Goal: Transaction & Acquisition: Purchase product/service

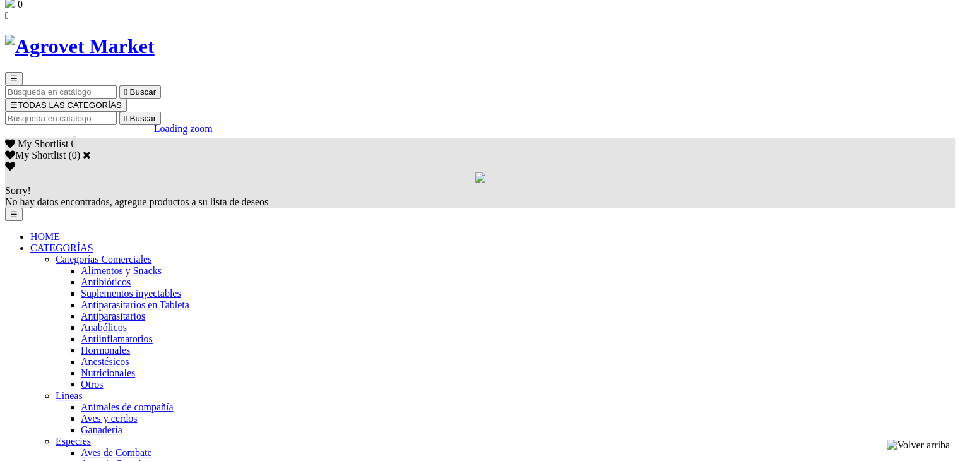
scroll to position [126, 0]
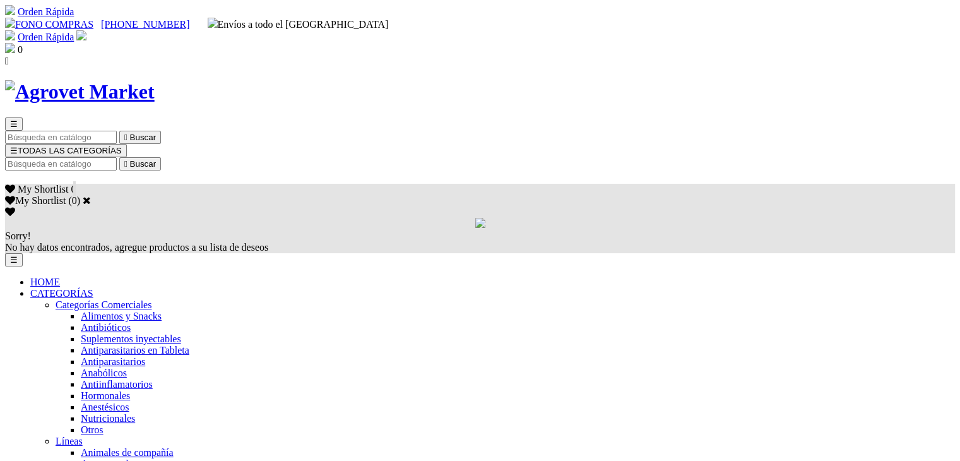
click at [60, 276] on span "HOME" at bounding box center [45, 281] width 30 height 11
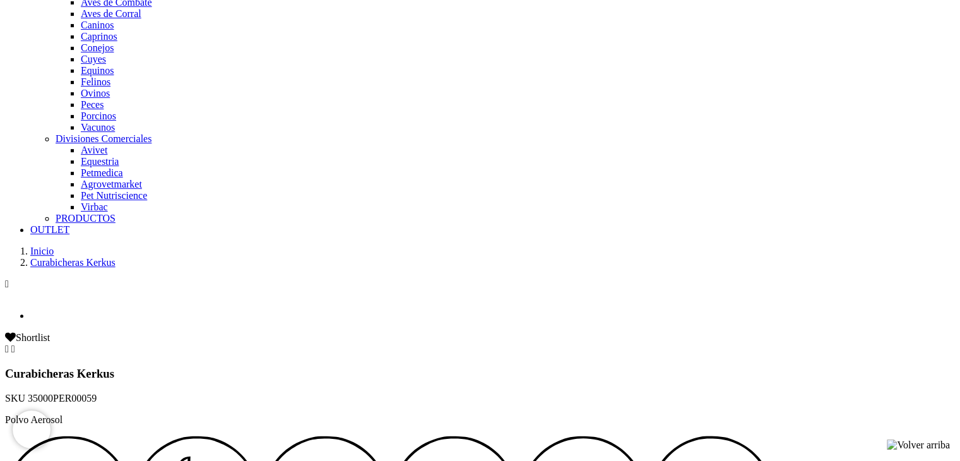
scroll to position [505, 0]
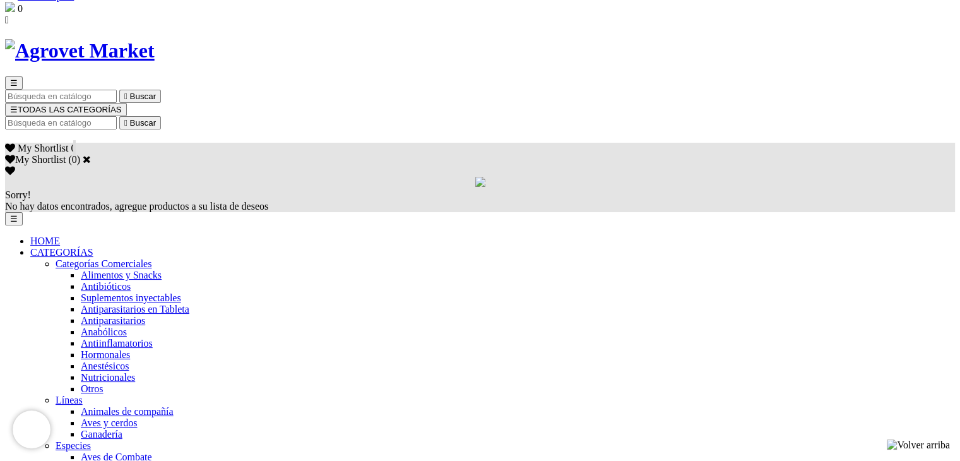
scroll to position [63, 0]
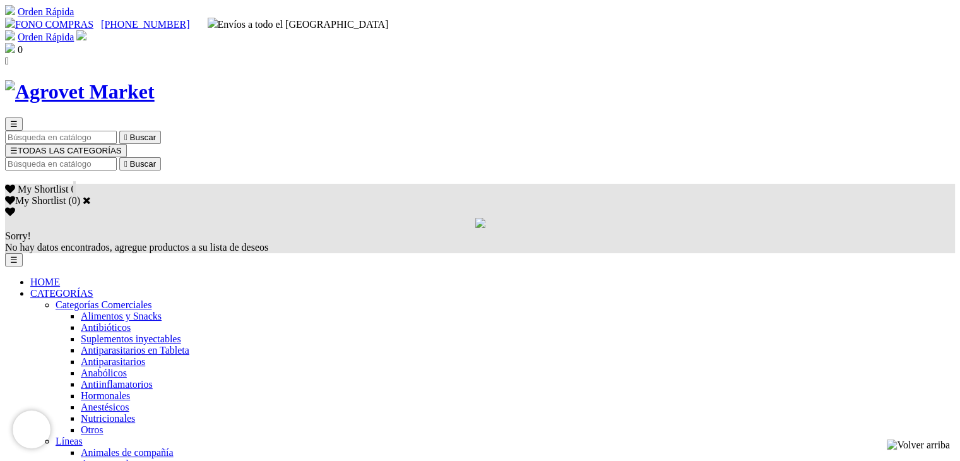
click at [60, 276] on span "HOME" at bounding box center [45, 281] width 30 height 11
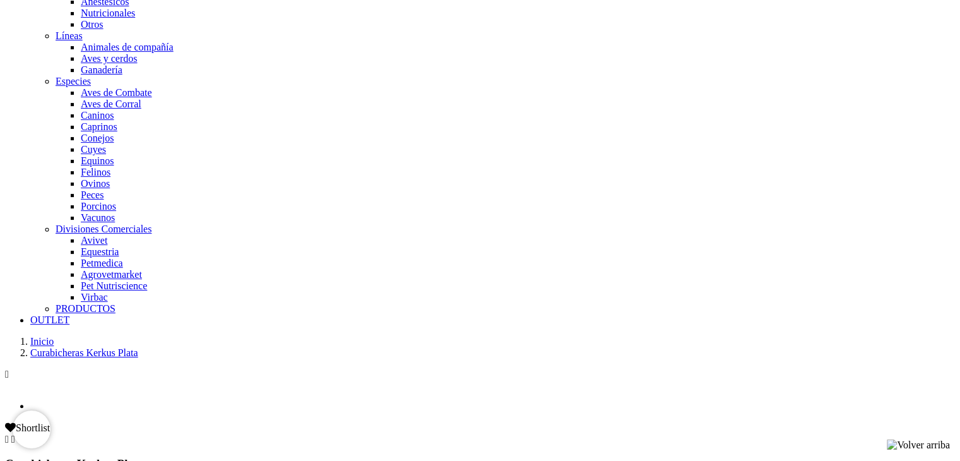
scroll to position [306, 0]
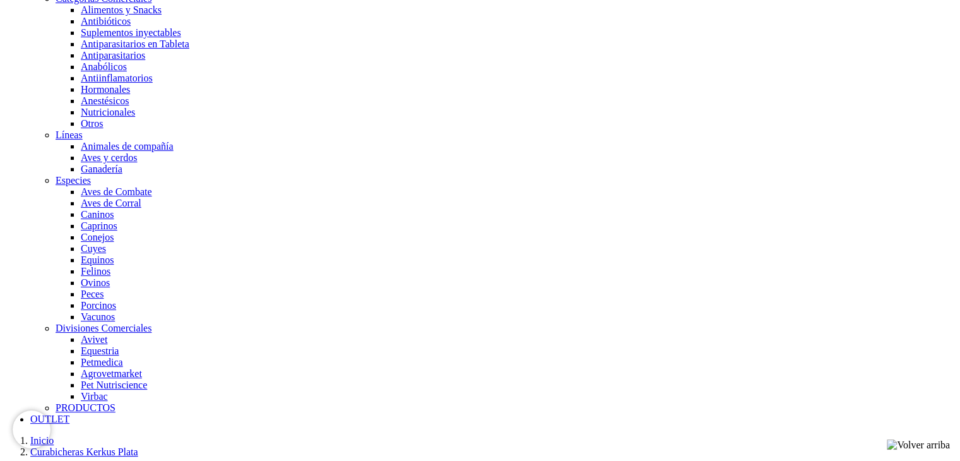
select select "367"
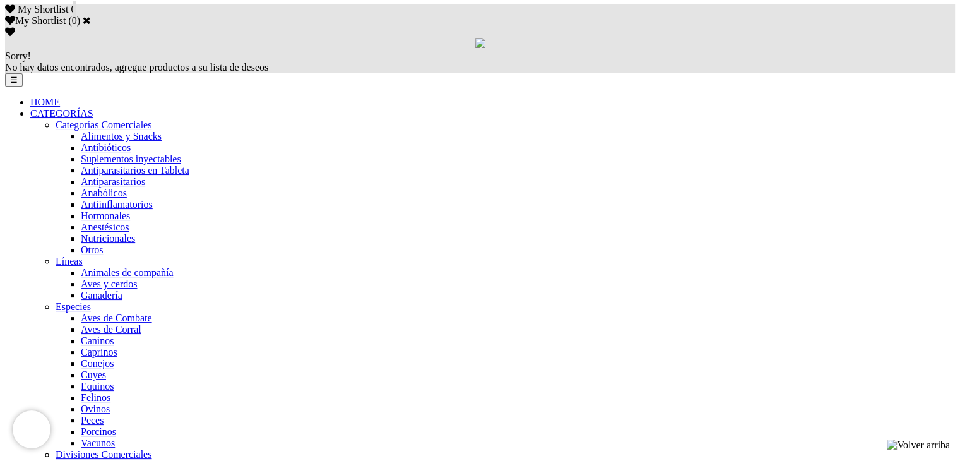
select select "367"
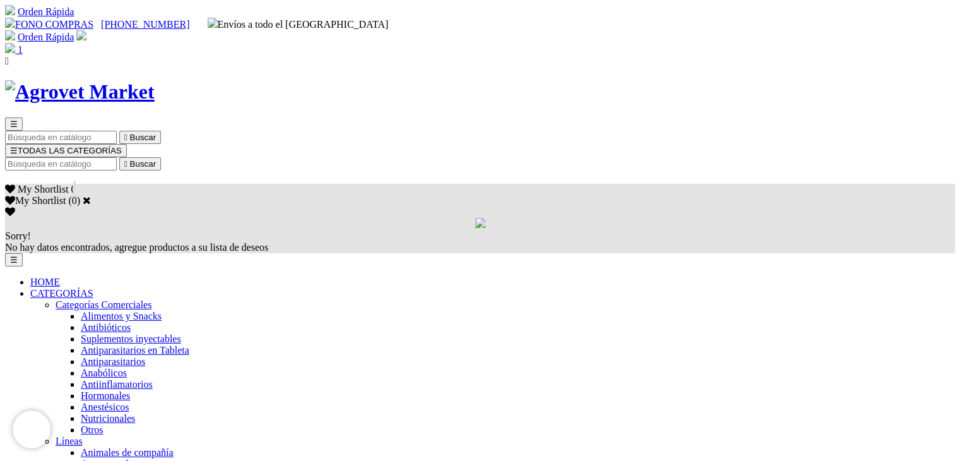
click at [127, 144] on button "☰ TODAS LAS CATEGORÍAS" at bounding box center [66, 150] width 122 height 13
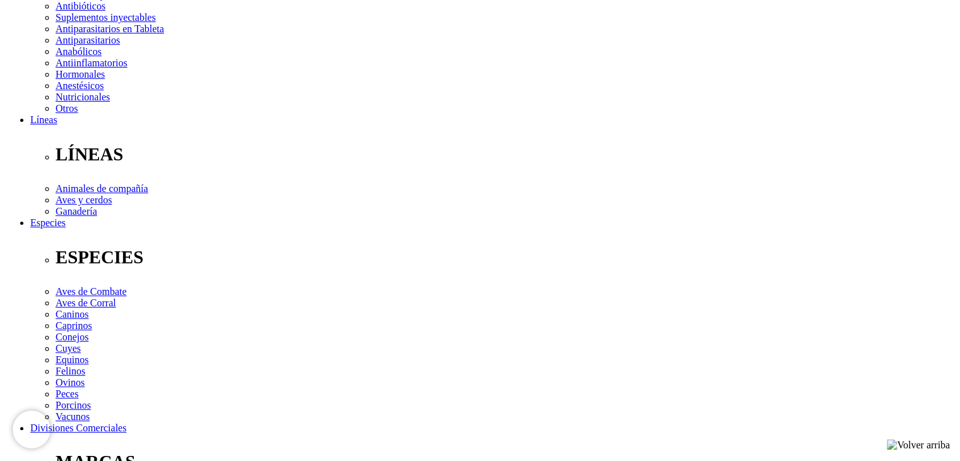
scroll to position [243, 0]
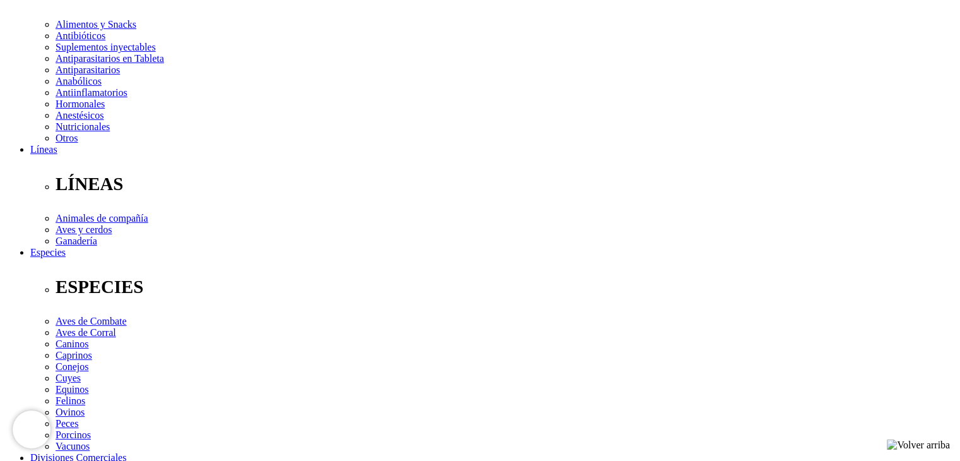
radio input "true"
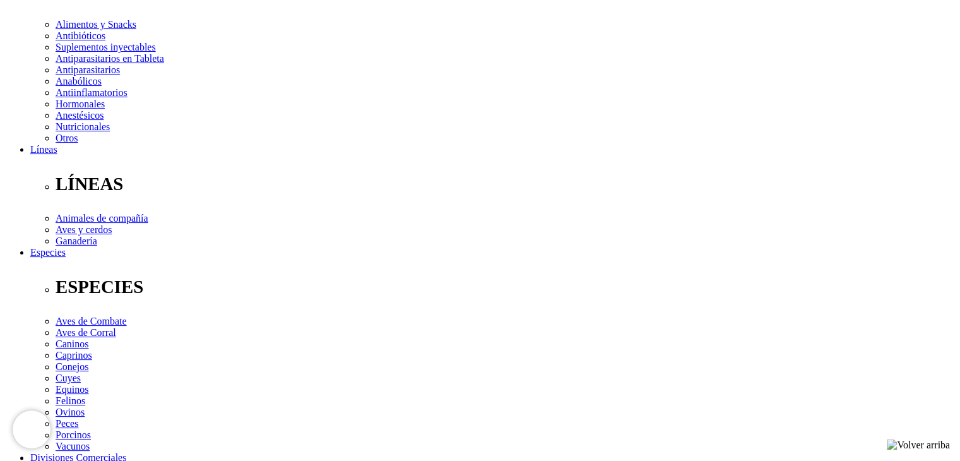
select select "360"
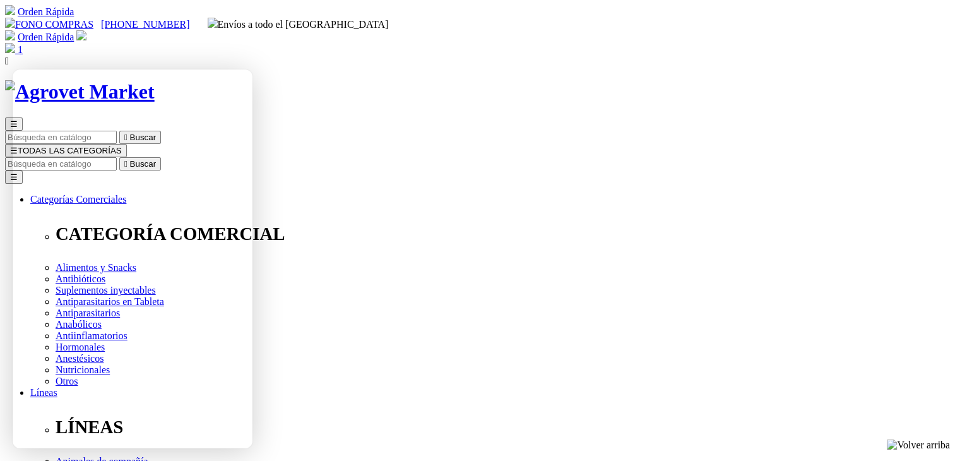
click at [127, 144] on button "☰ TODAS LAS CATEGORÍAS" at bounding box center [66, 150] width 122 height 13
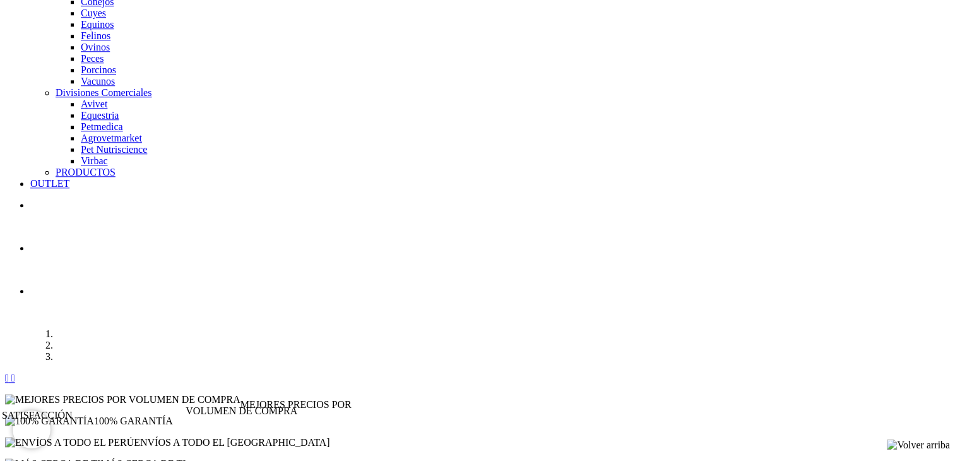
scroll to position [1429, 0]
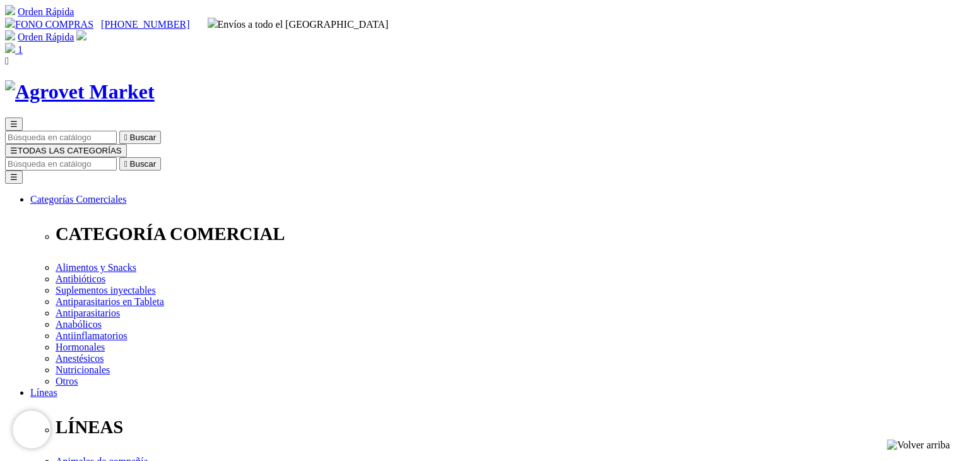
click at [15, 43] on img at bounding box center [10, 48] width 10 height 10
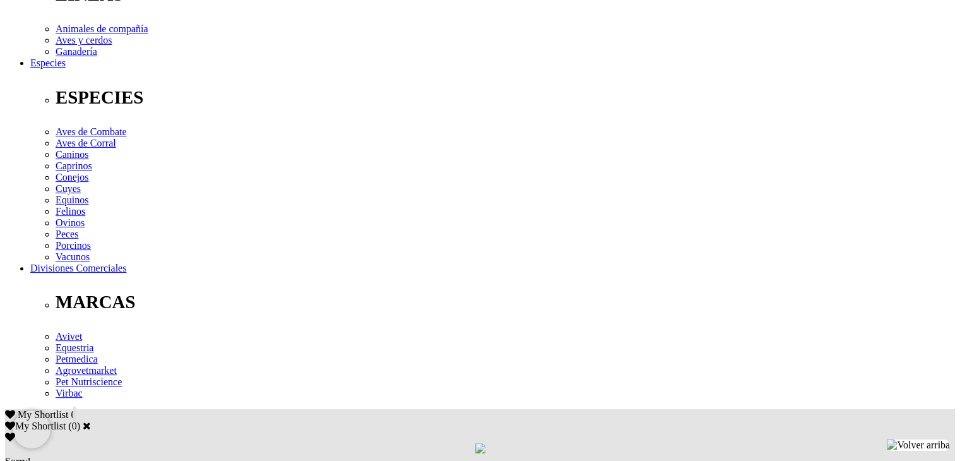
scroll to position [306, 0]
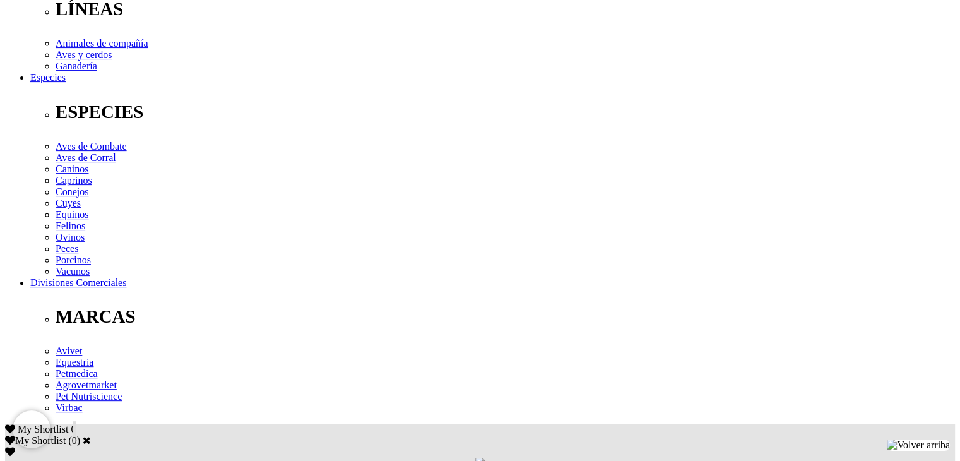
scroll to position [432, 0]
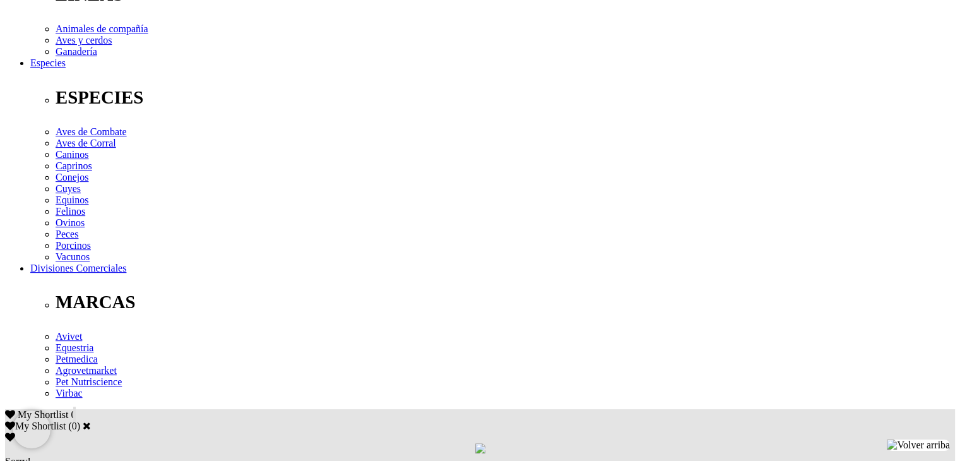
drag, startPoint x: 605, startPoint y: 334, endPoint x: 679, endPoint y: 329, distance: 74.7
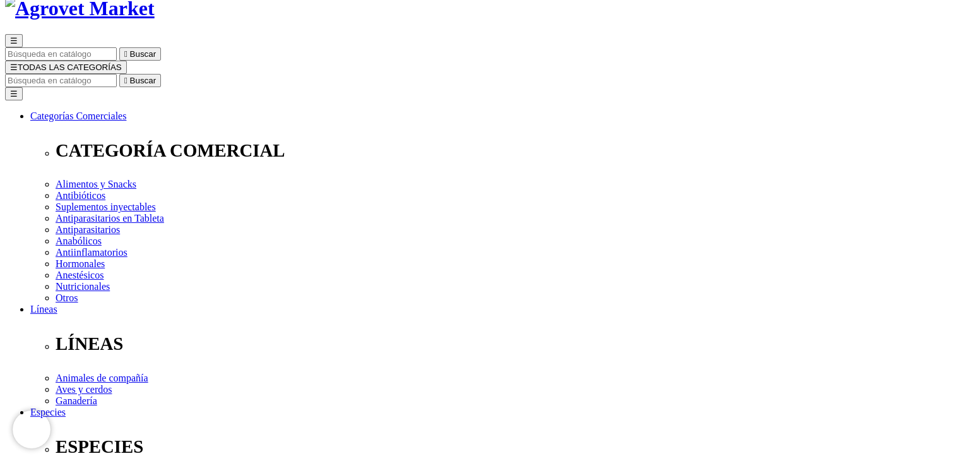
scroll to position [0, 0]
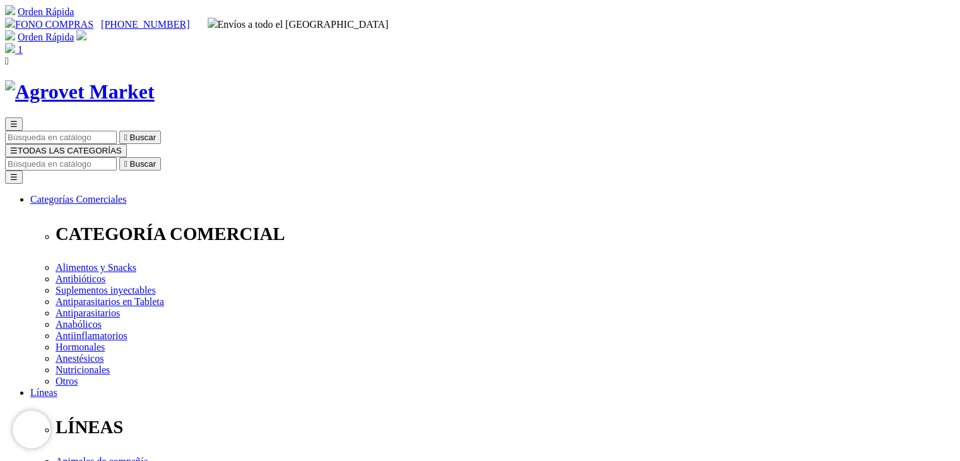
click at [74, 32] on link "Orden Rápida" at bounding box center [46, 37] width 56 height 11
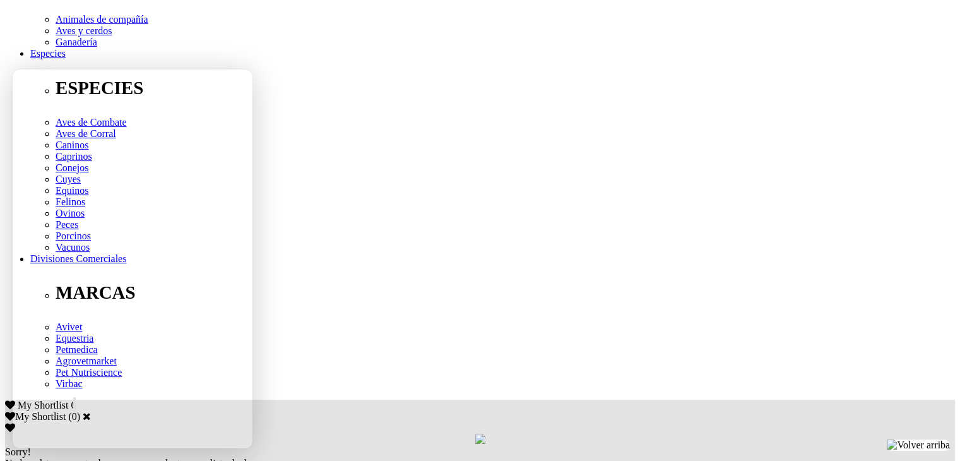
scroll to position [568, 0]
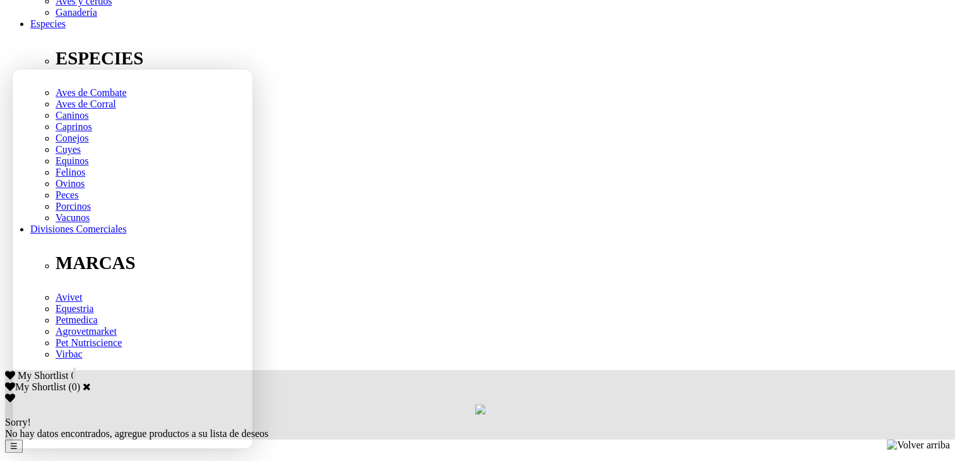
scroll to position [568, 0]
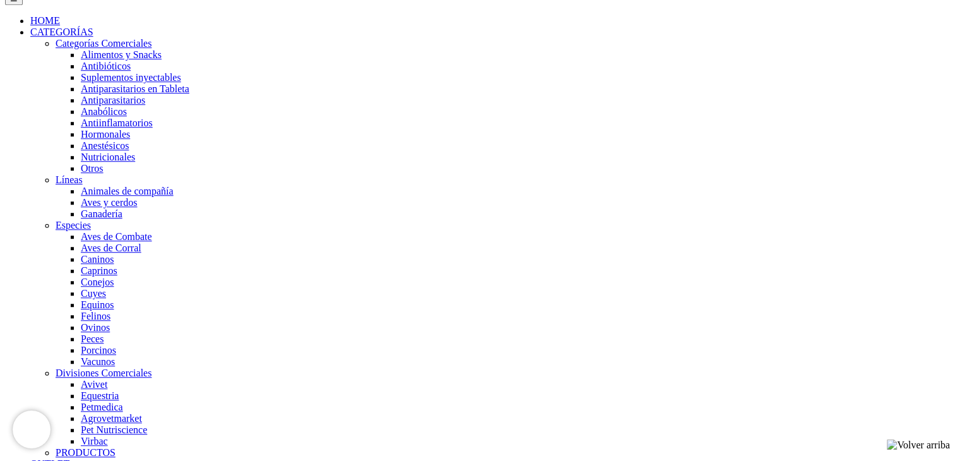
scroll to position [937, 0]
